Goal: Contribute content

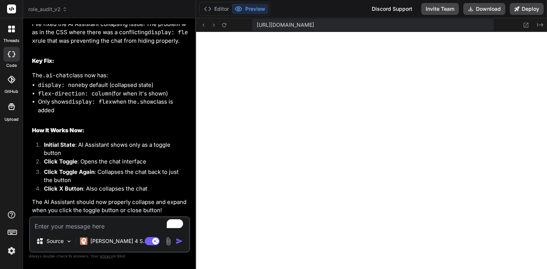
scroll to position [3287, 0]
type textarea "x"
click at [75, 225] on textarea "To enrich screen reader interactions, please activate Accessibility in Grammarl…" at bounding box center [109, 224] width 159 height 13
type textarea "R"
type textarea "x"
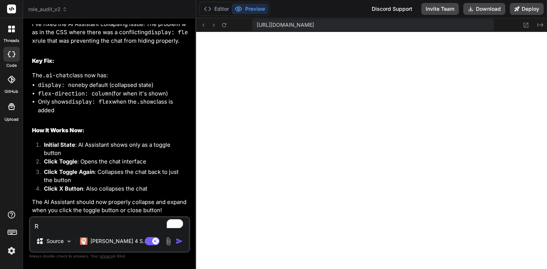
type textarea "Re"
type textarea "x"
type textarea "Rem"
type textarea "x"
type textarea "Remo"
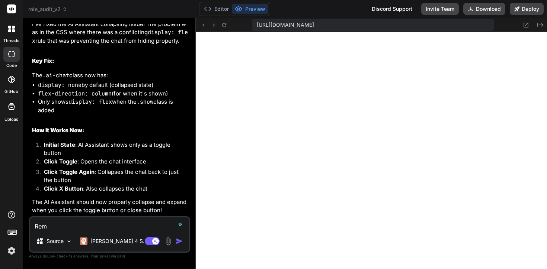
type textarea "x"
type textarea "Remov"
type textarea "x"
type textarea "Remove"
type textarea "x"
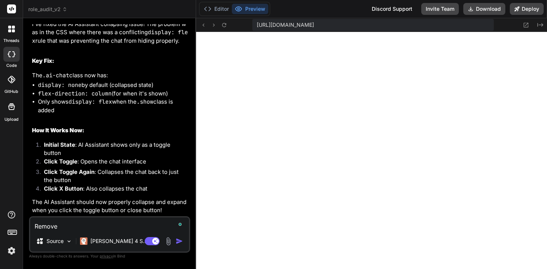
type textarea "Remove"
type textarea "x"
type textarea "Remove c"
type textarea "x"
type textarea "Remove co"
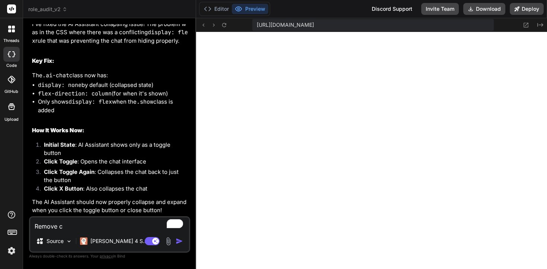
type textarea "x"
type textarea "Remove col"
type textarea "x"
type textarea "Remove colo"
type textarea "x"
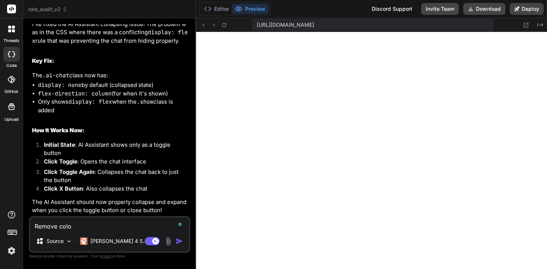
type textarea "Remove colou"
type textarea "x"
type textarea "Remove colour"
type textarea "x"
type textarea "Remove colour"
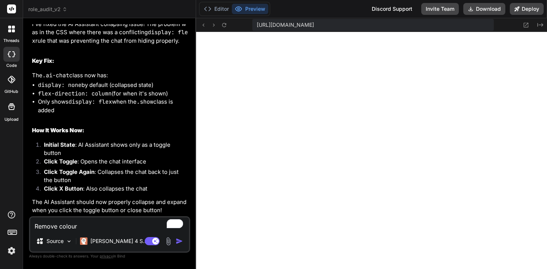
type textarea "x"
type textarea "Remove colour f"
type textarea "x"
type textarea "Remove colour fo"
type textarea "x"
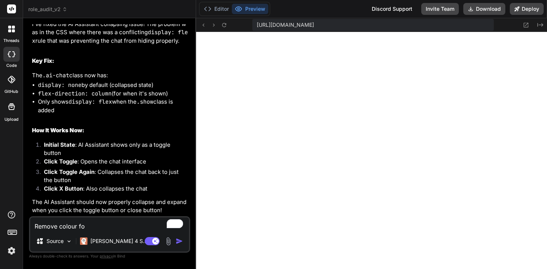
type textarea "Remove colour for"
type textarea "x"
type textarea "Remove colour for"
type textarea "x"
type textarea "Remove colour for t"
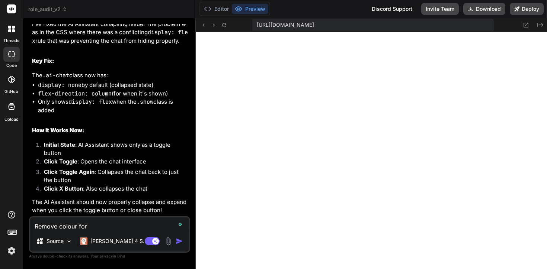
type textarea "x"
type textarea "Remove colour for th"
type textarea "x"
type textarea "Remove colour for the"
type textarea "x"
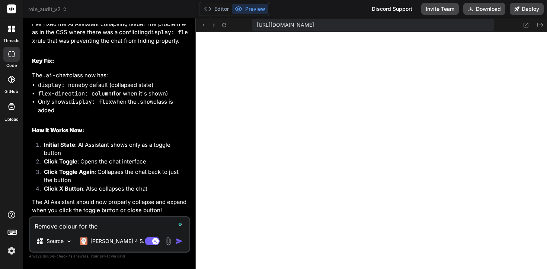
type textarea "Remove colour for the"
type textarea "x"
type textarea "Remove colour for the"
type textarea "x"
type textarea "Remove colour for th"
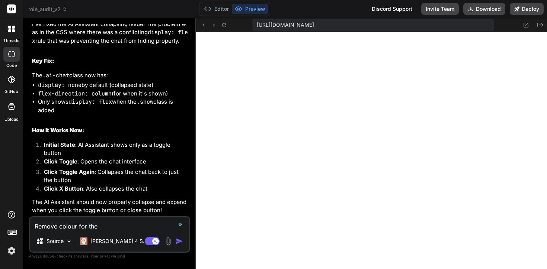
type textarea "x"
type textarea "Remove colour for t"
type textarea "x"
type textarea "O"
type textarea "x"
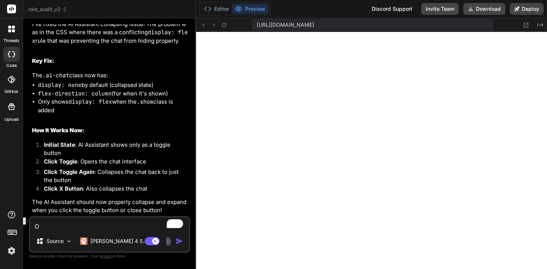
type textarea "On"
type textarea "x"
type textarea "On"
type textarea "x"
type textarea "On T"
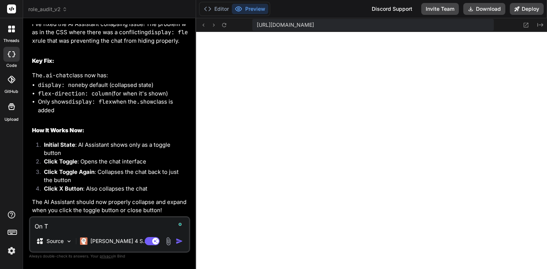
type textarea "x"
type textarea "On Th"
type textarea "x"
type textarea "On The"
type textarea "x"
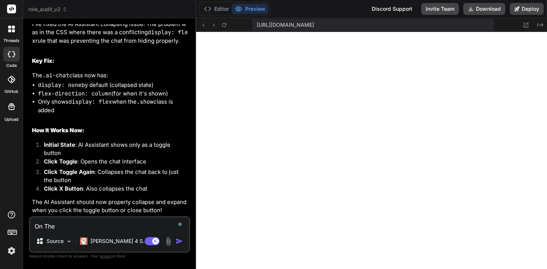
type textarea "On The"
type textarea "x"
type textarea "On The R"
type textarea "x"
type textarea "On The RO"
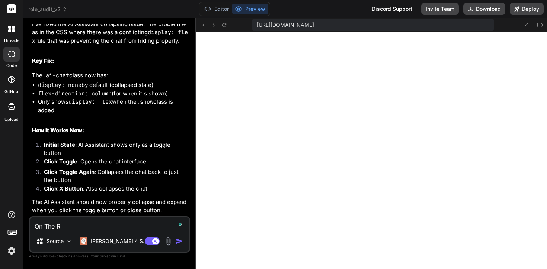
type textarea "x"
type textarea "On The ROl"
type textarea "x"
type textarea "On The ROle"
type textarea "x"
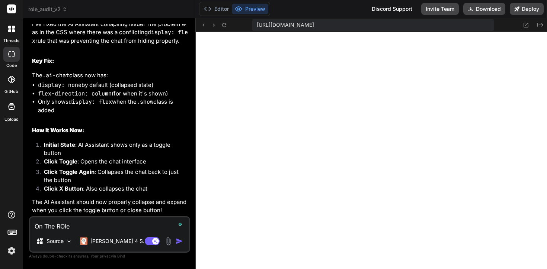
type textarea "On The ROle"
type textarea "x"
type textarea "On The ROle A"
type textarea "x"
type textarea "On The ROle"
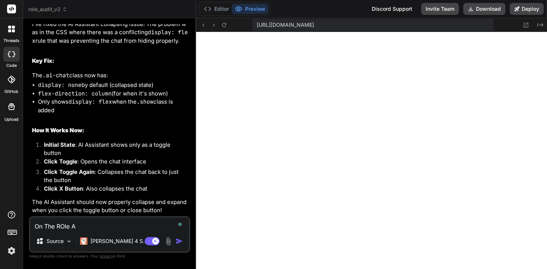
type textarea "x"
type textarea "On The ROle"
type textarea "x"
type textarea "On The ROl"
type textarea "x"
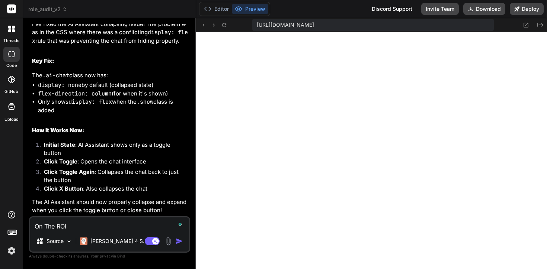
type textarea "On The RO"
type textarea "x"
type textarea "On The R"
type textarea "x"
type textarea "On The Ro"
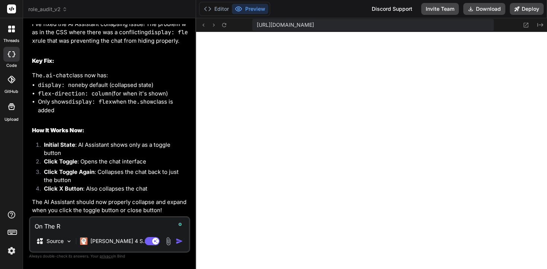
type textarea "x"
type textarea "On The [PERSON_NAME]"
type textarea "x"
type textarea "On The [PERSON_NAME]"
type textarea "x"
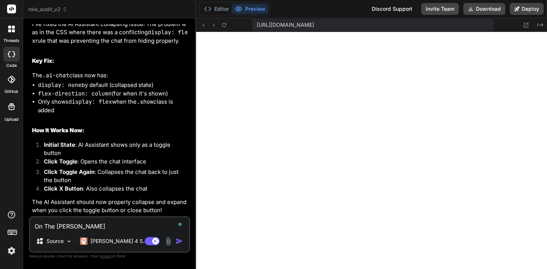
type textarea "On The [PERSON_NAME]"
type textarea "x"
type textarea "On The Ro"
type textarea "x"
type textarea "On The Rol"
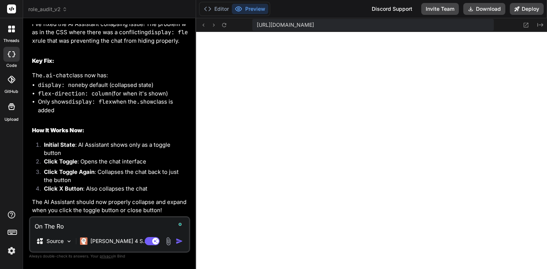
type textarea "x"
type textarea "On The Role"
type textarea "x"
type textarea "On The Role"
type textarea "x"
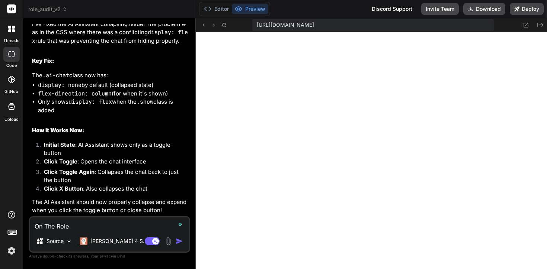
type textarea "On The Role A"
type textarea "x"
type textarea "On The Role An"
type textarea "x"
type textarea "On The Role [PERSON_NAME]"
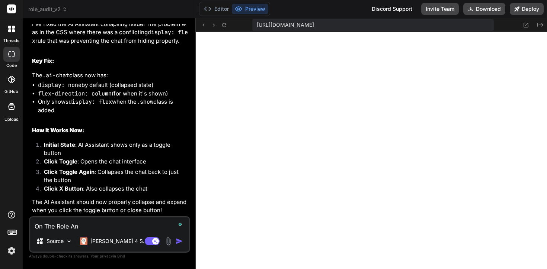
type textarea "x"
type textarea "On The Role Anal"
type textarea "x"
type textarea "On The Role Analy"
type textarea "x"
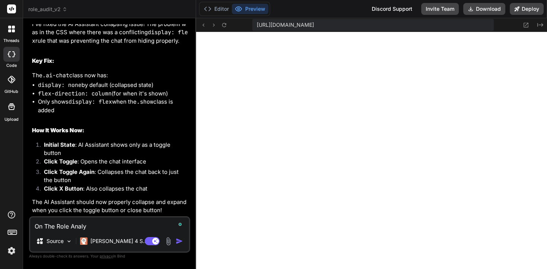
type textarea "On The Role Analys"
type textarea "x"
type textarea "On The Role Analysi"
type textarea "x"
type textarea "On The Role Analysis"
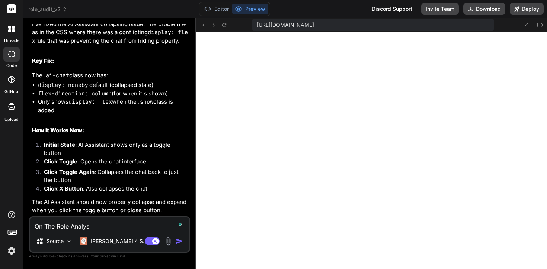
type textarea "x"
type textarea "On The Role Analysis"
type textarea "x"
type textarea "On The Role Analysis t"
type textarea "x"
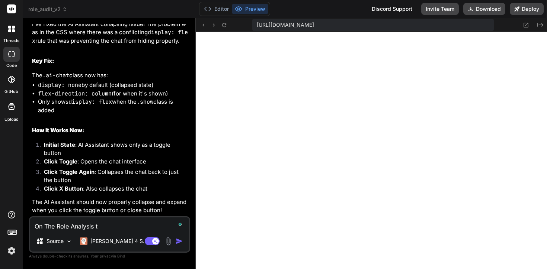
type textarea "On The Role Analysis ta"
type textarea "x"
type textarea "On The Role Analysis tab"
type textarea "x"
type textarea "On The Role Analysis tab"
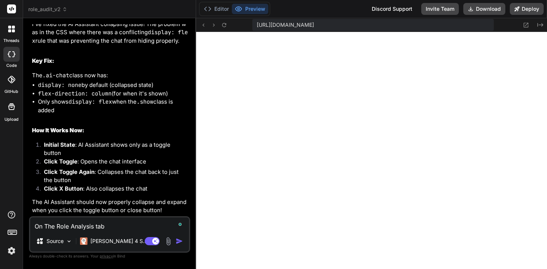
type textarea "x"
type textarea "On The Role Analysis tab r"
type textarea "x"
type textarea "On The Role Analysis tab re"
type textarea "x"
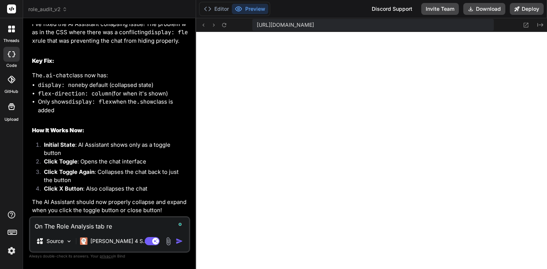
type textarea "On The Role Analysis tab rem"
type textarea "x"
type textarea "On The Role Analysis tab remo"
type textarea "x"
type textarea "On The Role Analysis tab remov"
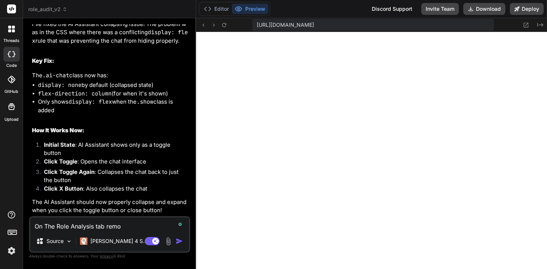
type textarea "x"
type textarea "On The Role Analysis tab remove"
type textarea "x"
type textarea "On The Role Analysis tab remove"
type textarea "x"
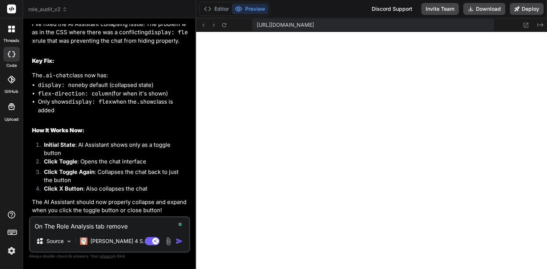
type textarea "On The Role Analysis tab remove t"
type textarea "x"
type textarea "On The Role Analysis tab remove th"
type textarea "x"
type textarea "On The Role Analysis tab remove the"
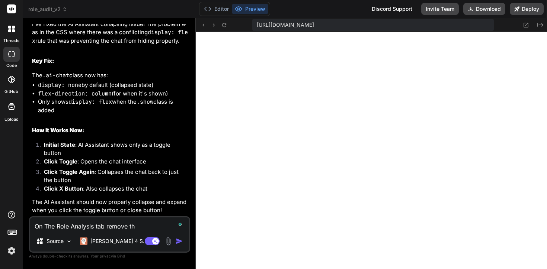
type textarea "x"
type textarea "On The Role Analysis tab remove the"
type textarea "x"
type textarea "On The Role Analysis tab remove the c"
type textarea "x"
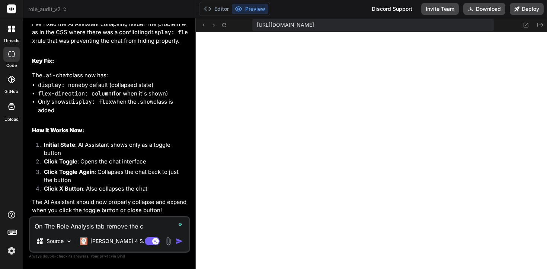
type textarea "On The Role Analysis tab remove the co"
type textarea "x"
type textarea "On The Role Analysis tab remove the col"
type textarea "x"
type textarea "On The Role Analysis tab remove the colo"
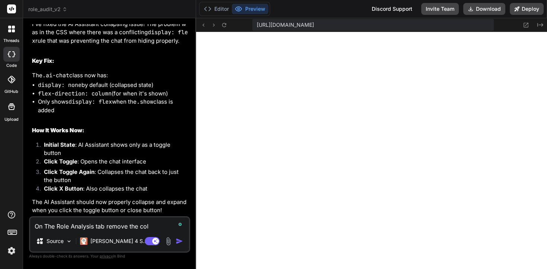
type textarea "x"
type textarea "On The Role Analysis tab remove the colou"
type textarea "x"
type textarea "On The Role Analysis tab remove the colour"
type textarea "x"
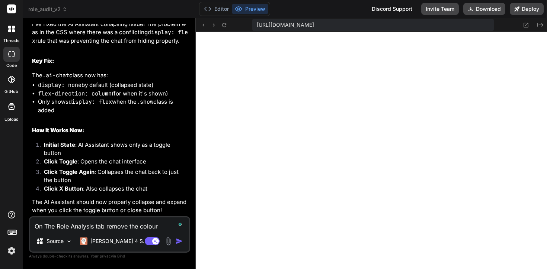
type textarea "On The Role Analysis tab remove the coloure"
type textarea "x"
type textarea "On The Role Analysis tab remove the coloured"
type textarea "x"
type textarea "On The Role Analysis tab remove the coloured"
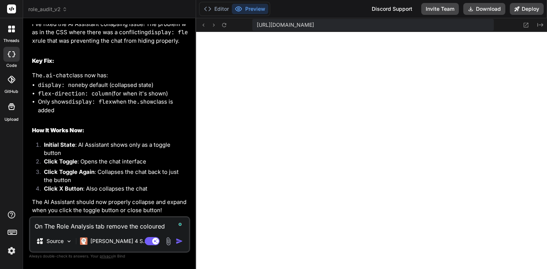
type textarea "x"
type textarea "On The Role Analysis tab remove the coloured b"
type textarea "x"
type textarea "On The Role Analysis tab remove the coloured ba"
type textarea "x"
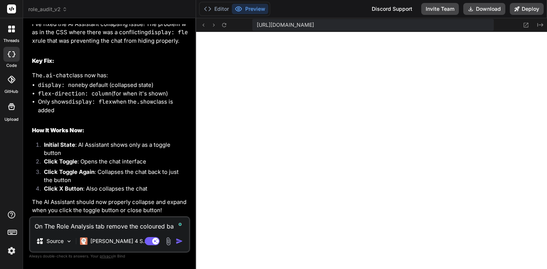
type textarea "On The Role Analysis tab remove the coloured bac"
type textarea "x"
type textarea "On The Role Analysis tab remove the coloured back"
type textarea "x"
type textarea "On The Role Analysis tab remove the coloured backg"
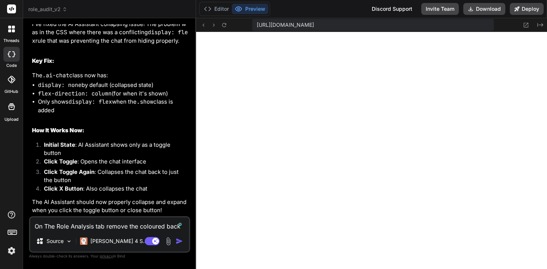
type textarea "x"
type textarea "On The Role Analysis tab remove the coloured backgr"
type textarea "x"
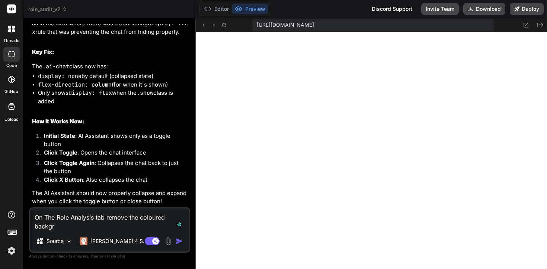
type textarea "On The Role Analysis tab remove the coloured backgro"
type textarea "x"
type textarea "On The Role Analysis tab remove the coloured backgrou"
type textarea "x"
type textarea "On The Role Analysis tab remove the coloured backgroun"
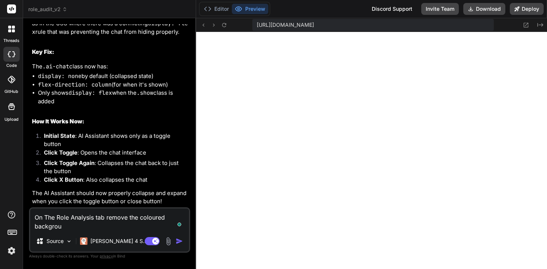
type textarea "x"
type textarea "On The Role Analysis tab remove the coloured background"
type textarea "x"
type textarea "On The Role Analysis tab remove the coloured background"
type textarea "x"
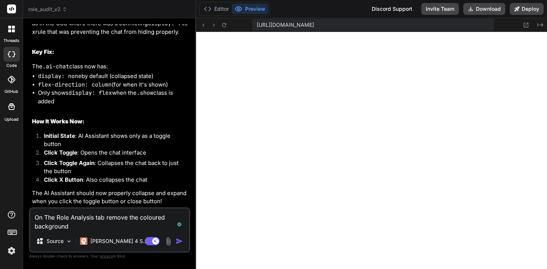
type textarea "On The Role Analysis tab remove the coloured background f"
type textarea "x"
type textarea "On The Role Analysis tab remove the coloured background fo"
type textarea "x"
type textarea "On The Role Analysis tab remove the coloured background for"
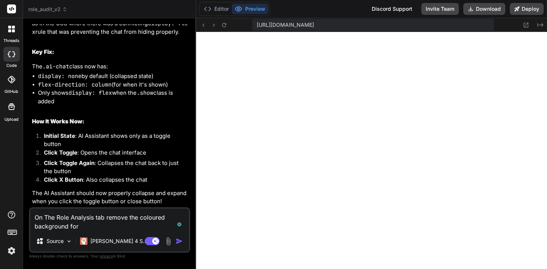
type textarea "x"
type textarea "On The Role Analysis tab remove the coloured background for"
type textarea "x"
type textarea "On The Role Analysis tab remove the coloured background for r"
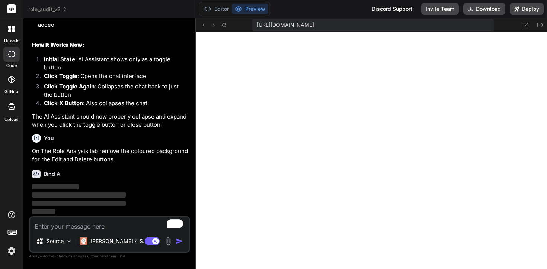
scroll to position [3329, 0]
click at [527, 25] on icon at bounding box center [526, 25] width 6 height 6
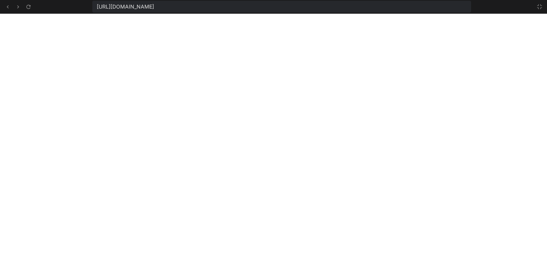
scroll to position [3421, 0]
click at [541, 9] on icon at bounding box center [539, 7] width 6 height 6
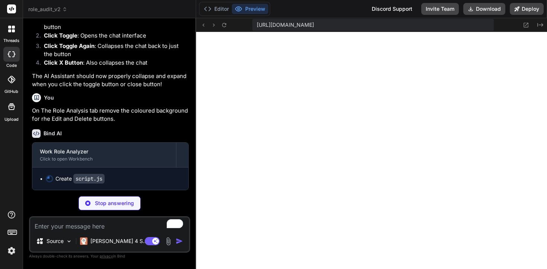
scroll to position [3555, 0]
click at [525, 26] on icon at bounding box center [526, 25] width 6 height 6
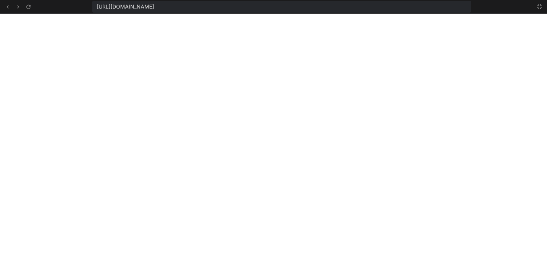
scroll to position [3774, 0]
click at [540, 6] on icon at bounding box center [539, 7] width 6 height 6
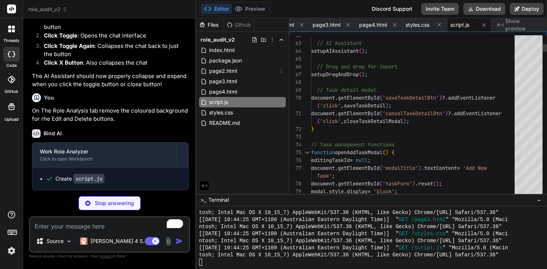
scroll to position [3909, 0]
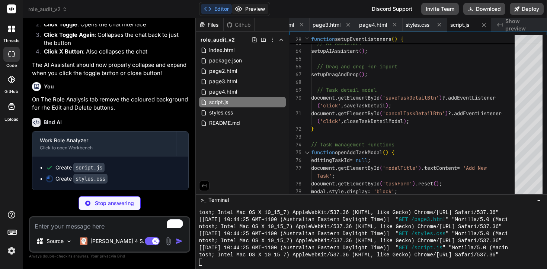
click at [244, 6] on button "Preview" at bounding box center [250, 9] width 36 height 10
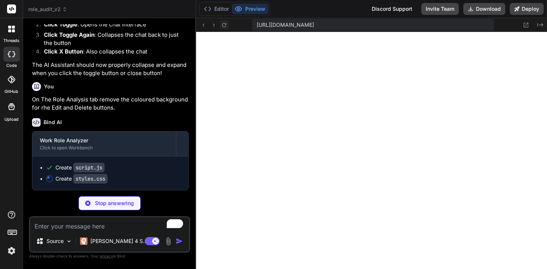
click at [221, 26] on icon at bounding box center [224, 25] width 6 height 6
click at [63, 219] on textarea "To enrich screen reader interactions, please activate Accessibility in Grammarl…" at bounding box center [109, 224] width 159 height 13
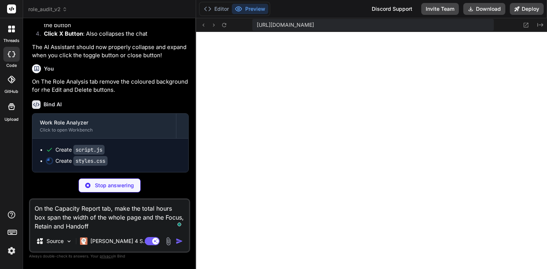
click at [128, 221] on textarea "On the Capacity Report tab, make the total hours box span the width of the whol…" at bounding box center [109, 215] width 159 height 31
click at [170, 225] on textarea "On the Capacity Report tab, make the total hours box span the width of the whol…" at bounding box center [109, 215] width 159 height 31
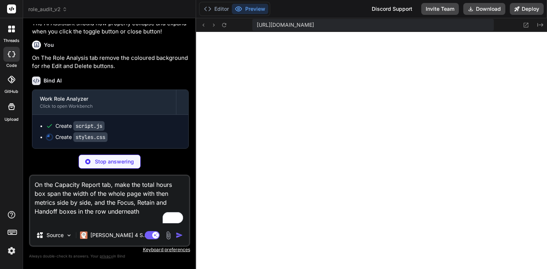
scroll to position [4191, 0]
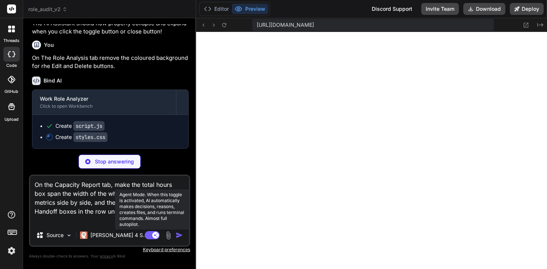
click at [154, 237] on rect at bounding box center [155, 235] width 7 height 7
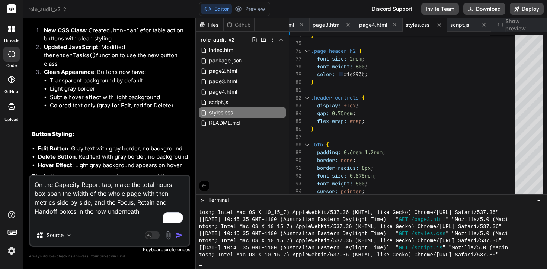
scroll to position [4200, 0]
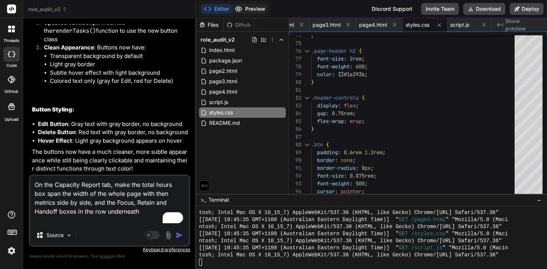
click at [256, 8] on button "Preview" at bounding box center [250, 9] width 36 height 10
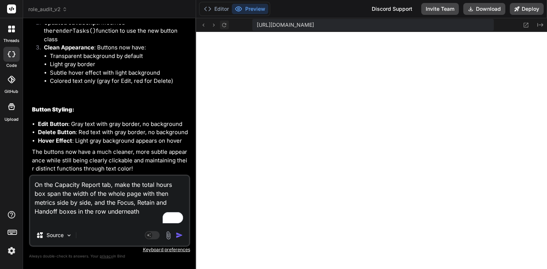
click at [223, 28] on icon at bounding box center [224, 25] width 6 height 6
click at [179, 238] on img "button" at bounding box center [179, 235] width 7 height 7
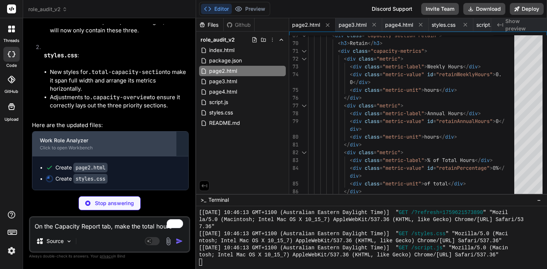
scroll to position [4632, 0]
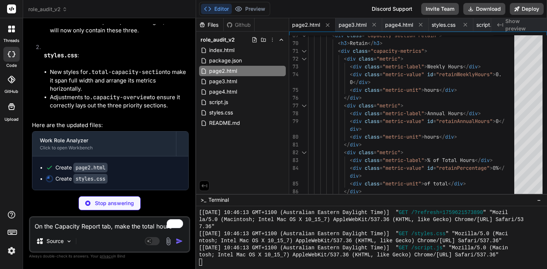
click at [251, 0] on div "Editor Preview Discord Support Invite Team Download Deploy" at bounding box center [371, 9] width 351 height 18
click at [253, 11] on button "Preview" at bounding box center [250, 9] width 36 height 10
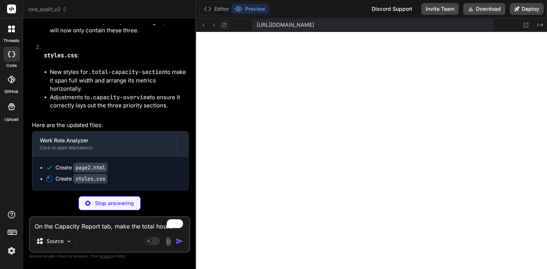
click at [227, 26] on icon at bounding box center [224, 25] width 6 height 6
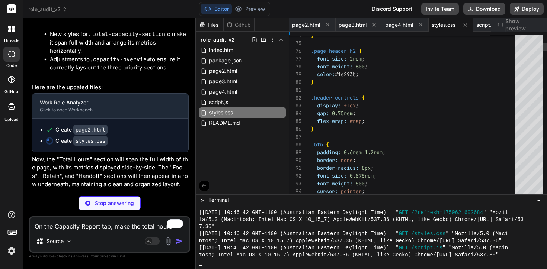
scroll to position [7, 0]
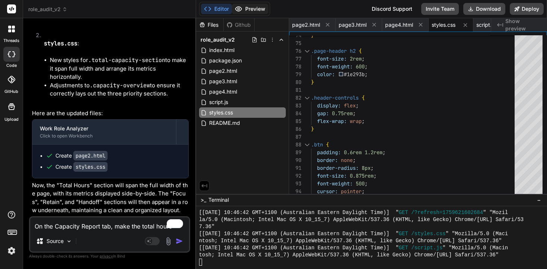
click at [246, 5] on button "Preview" at bounding box center [250, 9] width 36 height 10
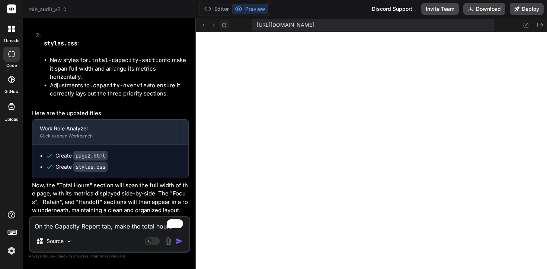
click at [225, 27] on icon at bounding box center [224, 25] width 6 height 6
click at [526, 25] on icon at bounding box center [526, 25] width 5 height 5
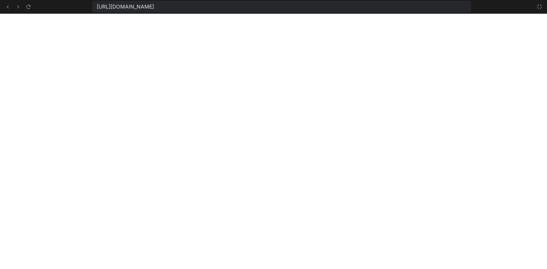
scroll to position [4665, 0]
click at [541, 9] on icon at bounding box center [539, 7] width 6 height 6
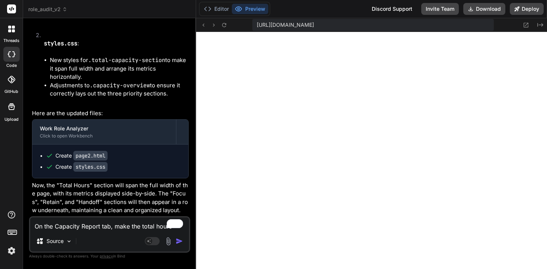
click at [38, 225] on textarea "On the Capacity Report tab, make the total hours box span the width of the whol…" at bounding box center [109, 224] width 159 height 13
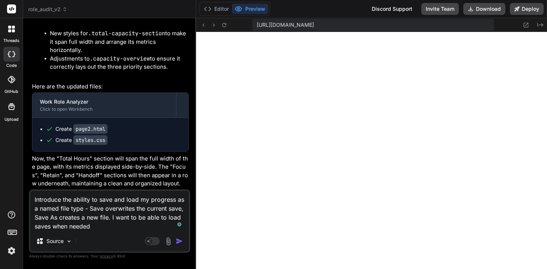
click at [179, 243] on img "button" at bounding box center [179, 241] width 7 height 7
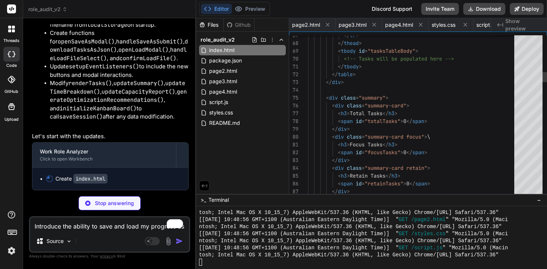
scroll to position [39, 0]
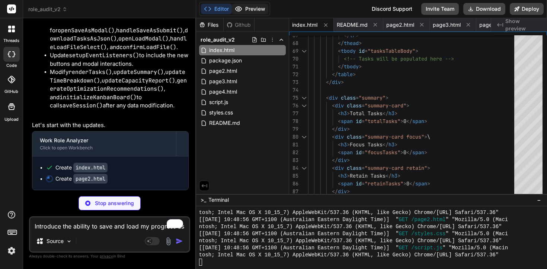
click at [243, 11] on button "Preview" at bounding box center [250, 9] width 36 height 10
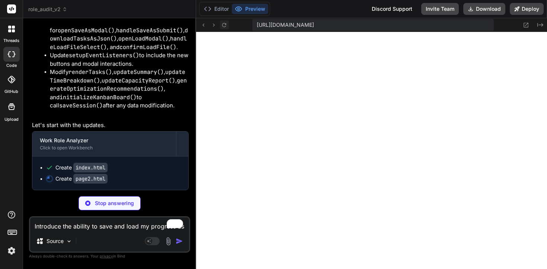
click at [226, 26] on icon at bounding box center [224, 25] width 6 height 6
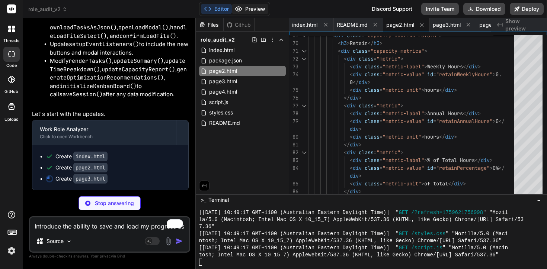
click at [249, 9] on button "Preview" at bounding box center [250, 9] width 36 height 10
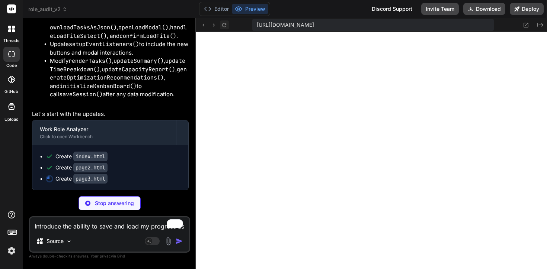
click at [222, 22] on icon at bounding box center [224, 25] width 6 height 6
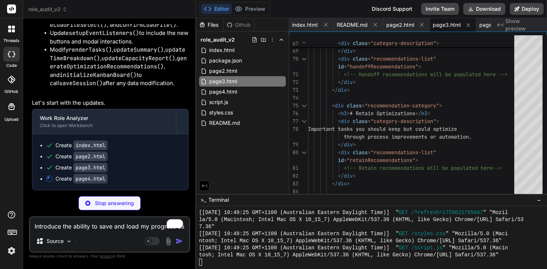
scroll to position [5147, 0]
click at [251, 9] on button "Preview" at bounding box center [250, 9] width 36 height 10
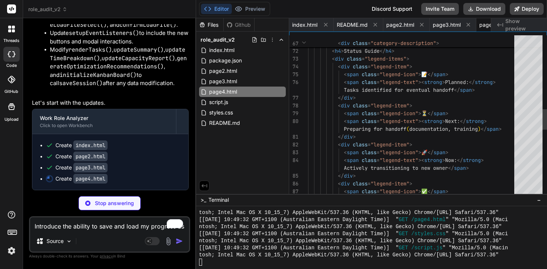
scroll to position [23, 0]
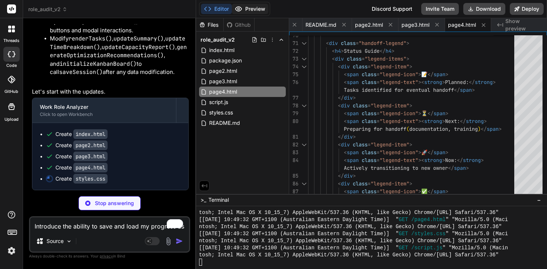
click at [245, 13] on button "Preview" at bounding box center [250, 9] width 36 height 10
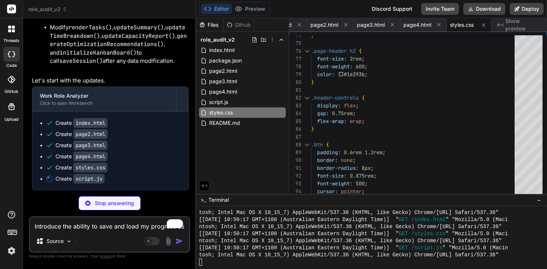
scroll to position [5170, 0]
click at [242, 9] on button "Preview" at bounding box center [250, 9] width 36 height 10
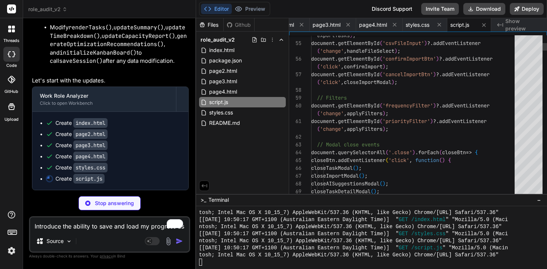
scroll to position [39, 0]
